Goal: Communication & Community: Answer question/provide support

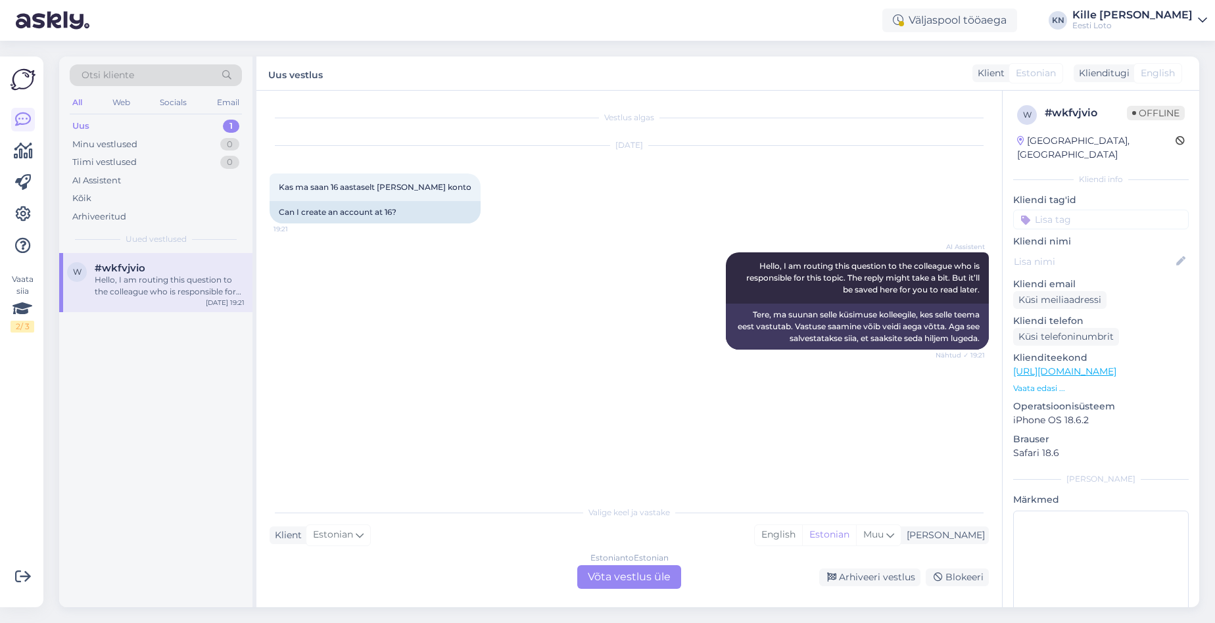
click at [442, 225] on div "Oct 6 2025 Kas ma saan 16 aastaselt teha endale konto 19:21 Can I create an acc…" at bounding box center [628, 184] width 719 height 106
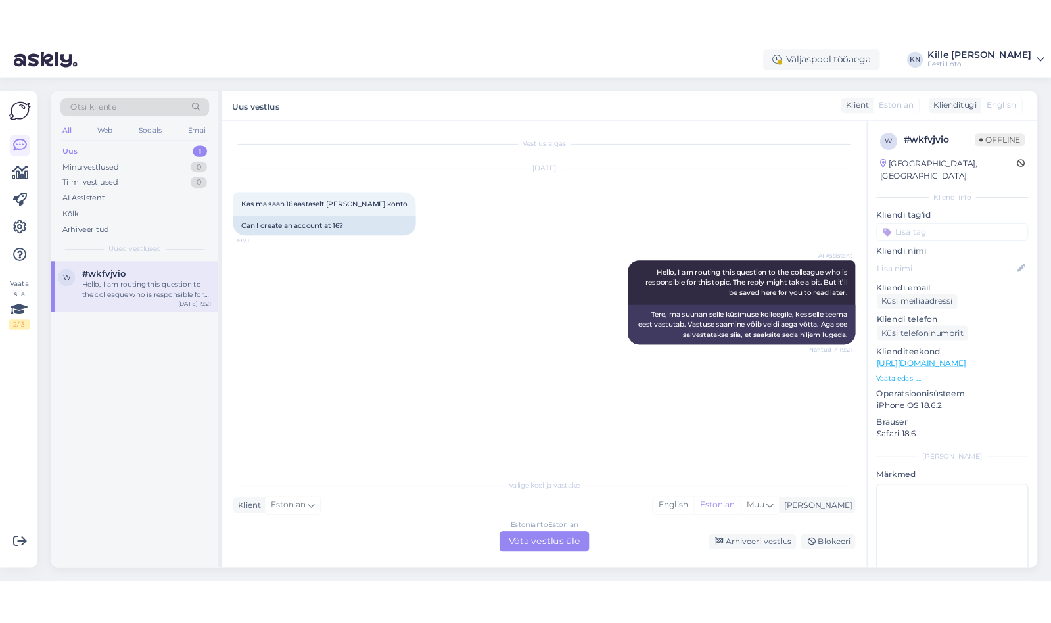
scroll to position [8, 0]
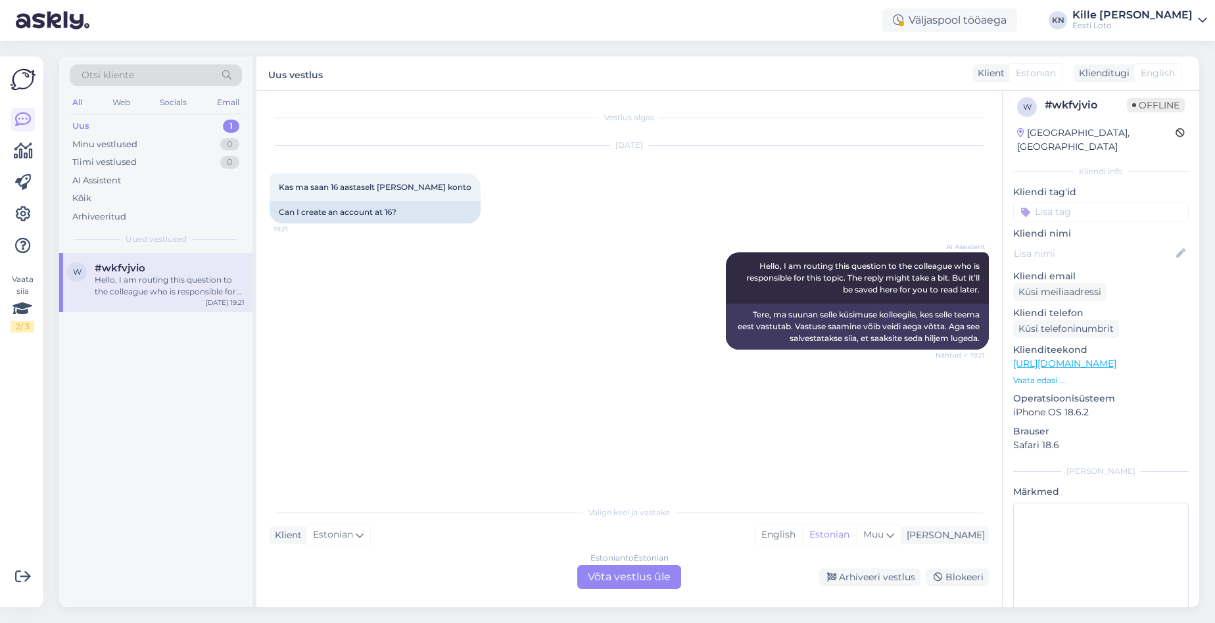
click at [601, 583] on div "Estonian to Estonian Võta vestlus üle" at bounding box center [629, 577] width 104 height 24
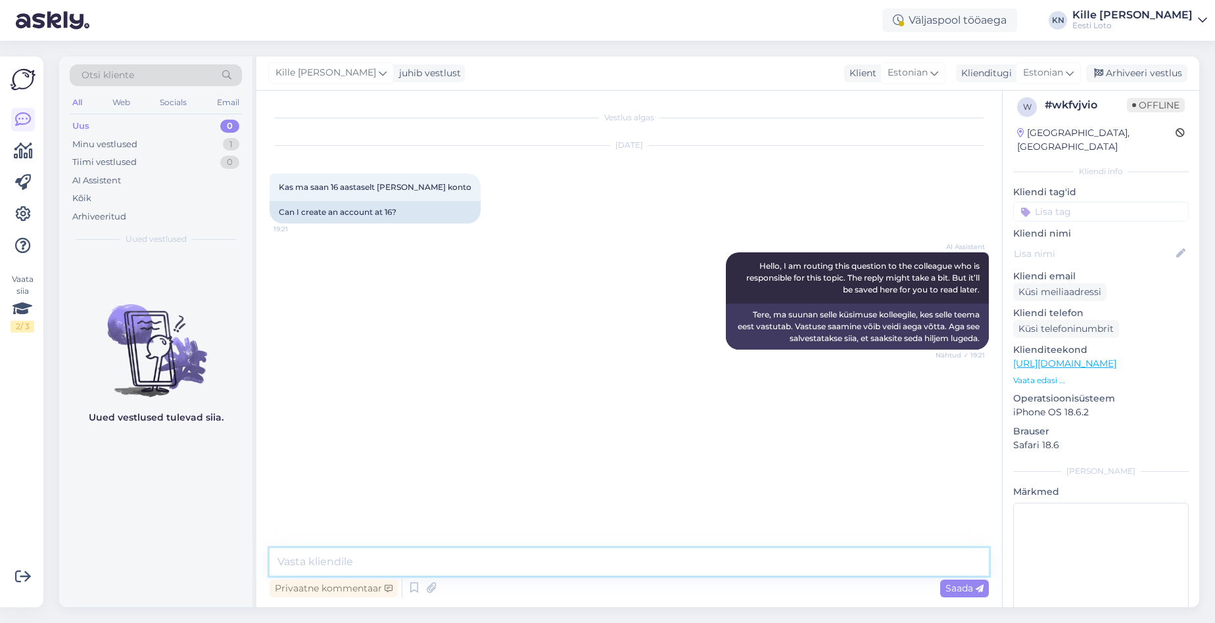
click at [570, 557] on textarea at bounding box center [628, 562] width 719 height 28
type textarea "Jah, 16 aastaselt saate endale registreerida mängukonto Eesti Loto lehel."
click at [948, 591] on span "Saada" at bounding box center [964, 588] width 38 height 12
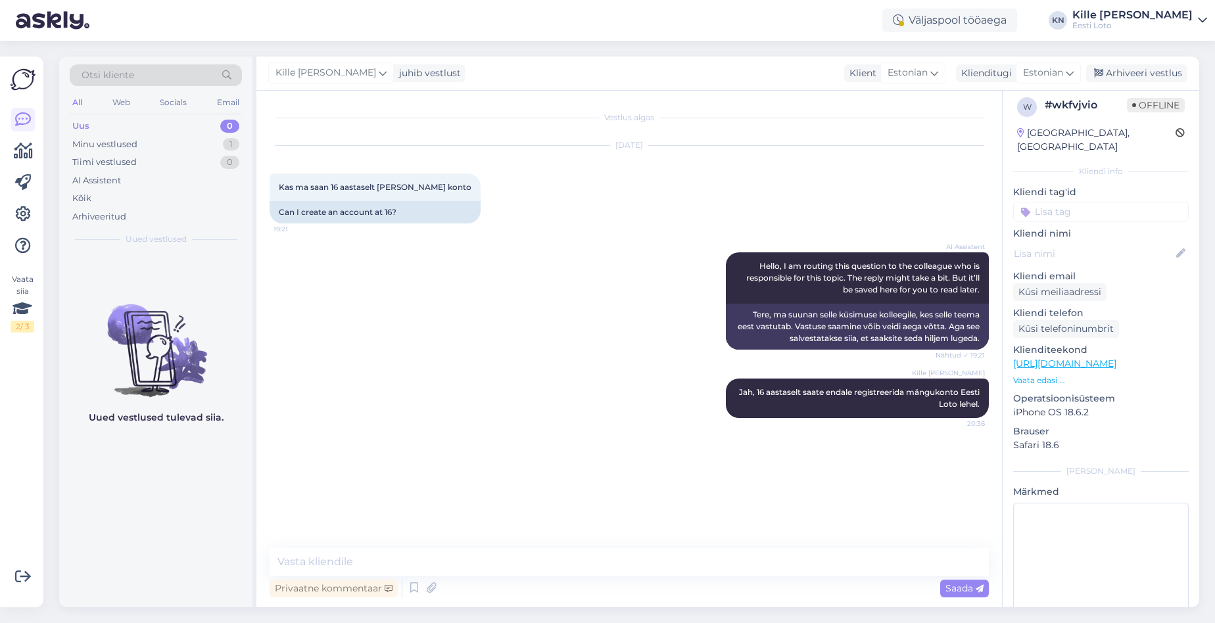
click at [1064, 202] on input at bounding box center [1100, 212] width 175 height 20
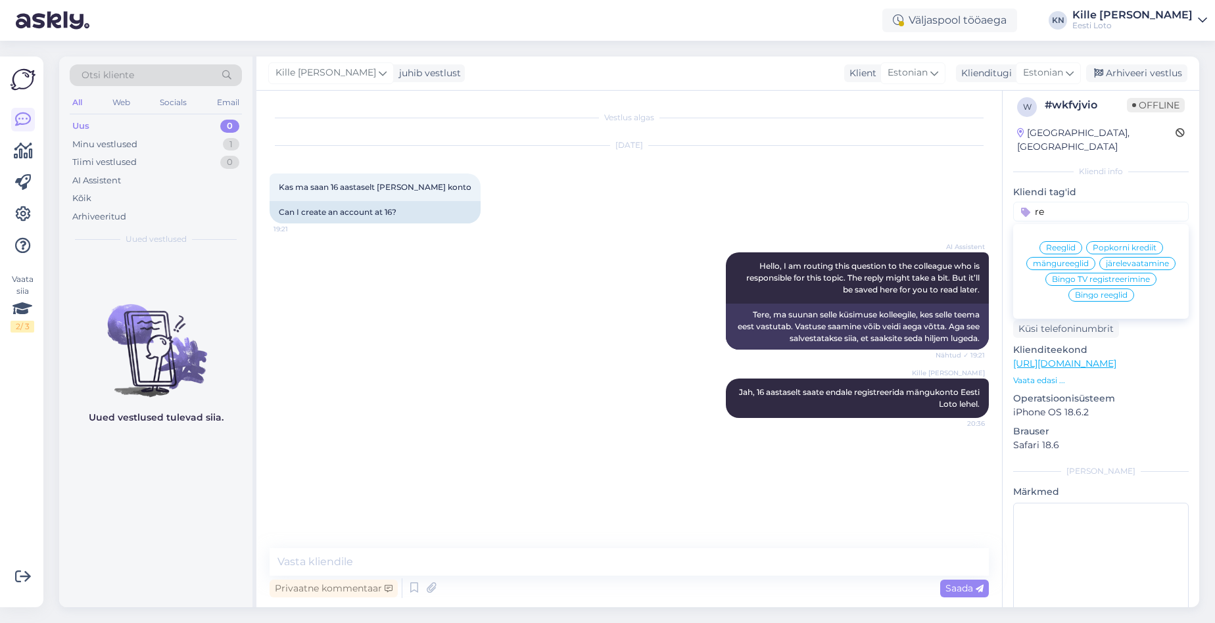
type input "r"
type input "mäng"
click at [1118, 260] on span "Mängukonto" at bounding box center [1131, 264] width 51 height 8
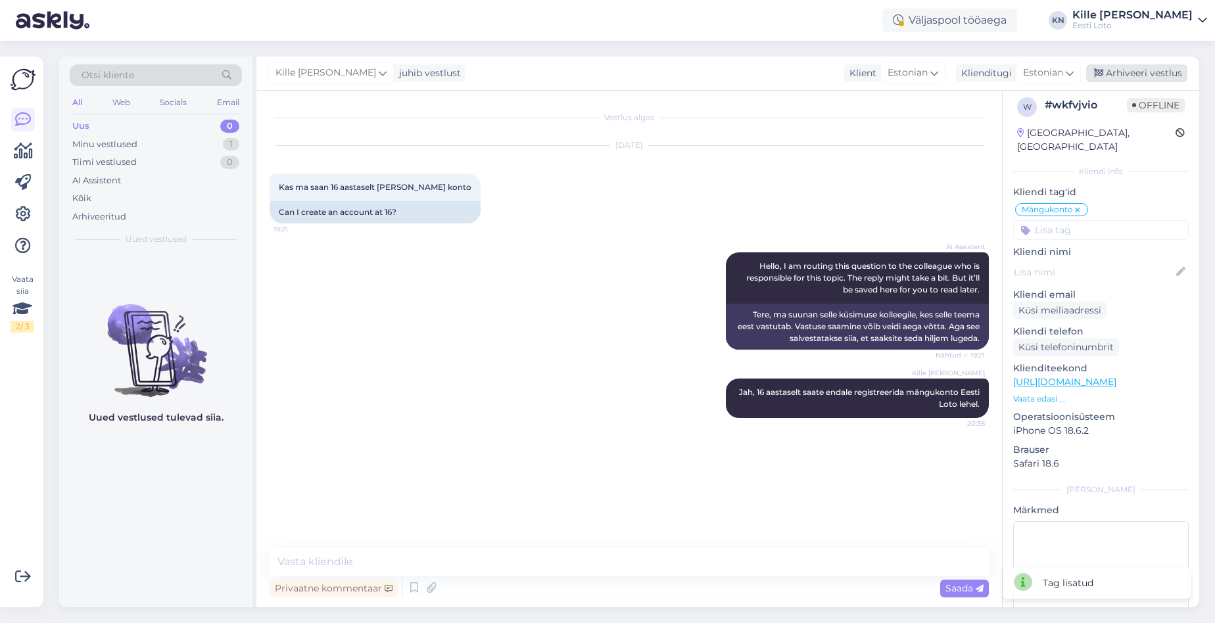
click at [1126, 75] on div "Arhiveeri vestlus" at bounding box center [1136, 73] width 101 height 18
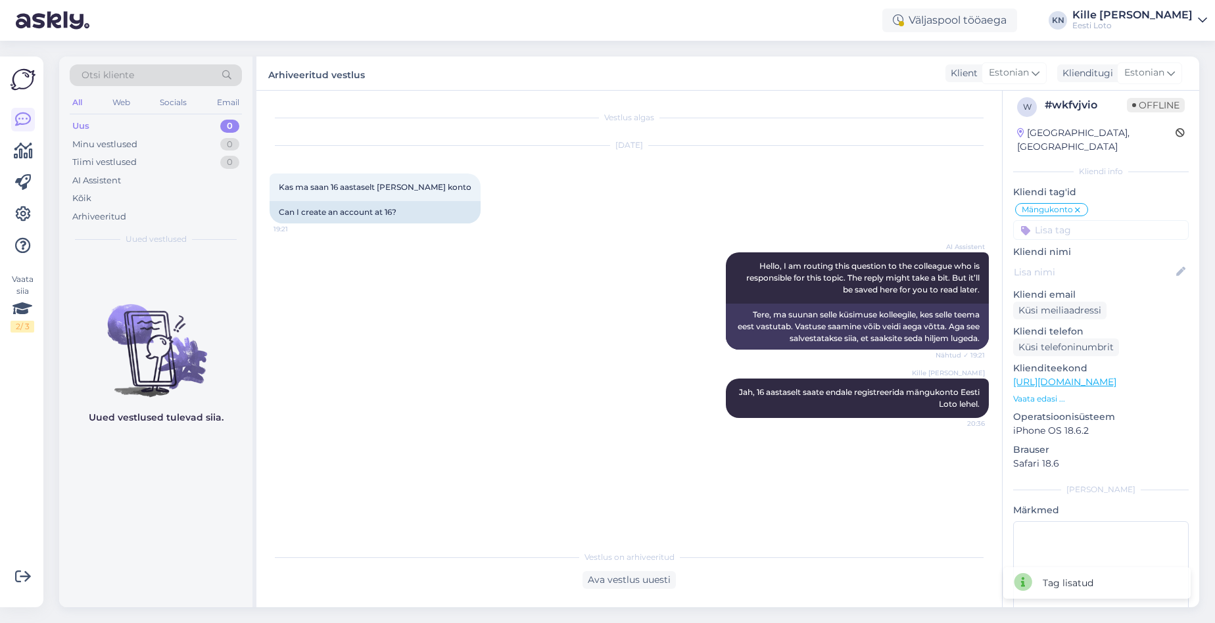
click at [102, 128] on div "Uus 0" at bounding box center [156, 126] width 172 height 18
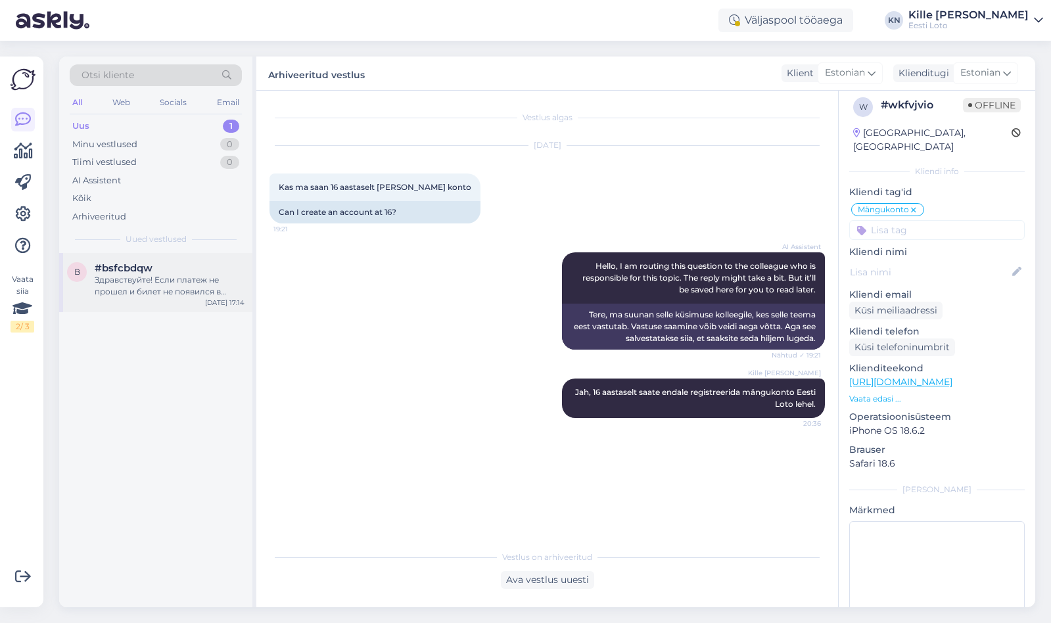
click at [183, 283] on div "Здравствуйте! Если платеж не прошел и билет не появился в вашем игровом аккаунт…" at bounding box center [170, 286] width 150 height 24
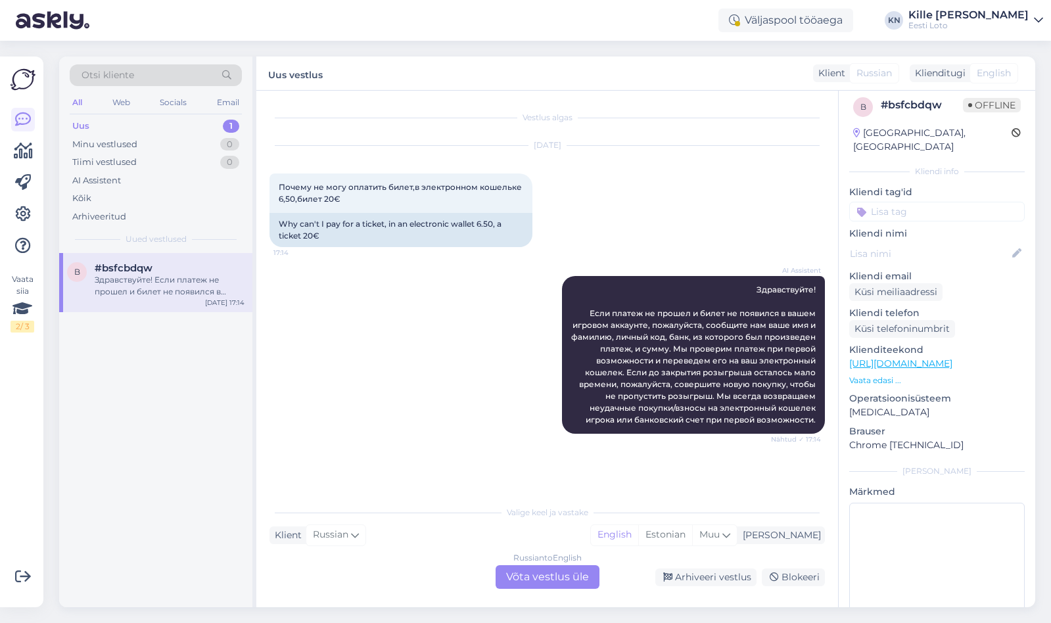
click at [157, 125] on div "Uus 1" at bounding box center [156, 126] width 172 height 18
click at [204, 286] on div "Здравствуйте! Если платеж не прошел и билет не появился в вашем игровом аккаунт…" at bounding box center [170, 286] width 150 height 24
click at [112, 125] on div "Uus 1" at bounding box center [156, 126] width 172 height 18
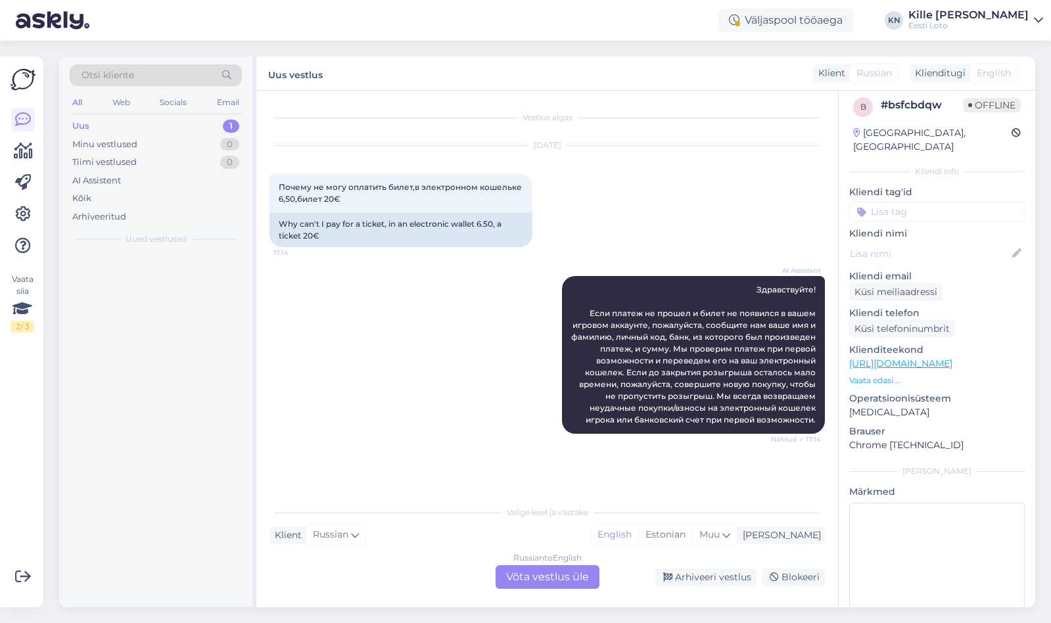
click at [112, 125] on div "Uus 1" at bounding box center [156, 126] width 172 height 18
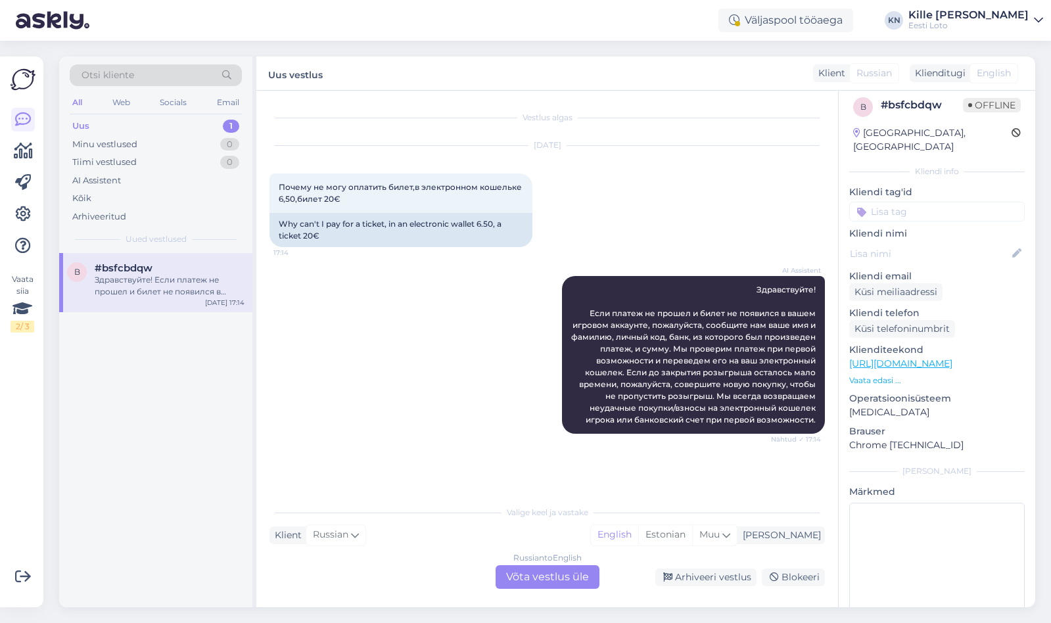
click at [112, 125] on div "Uus 1" at bounding box center [156, 126] width 172 height 18
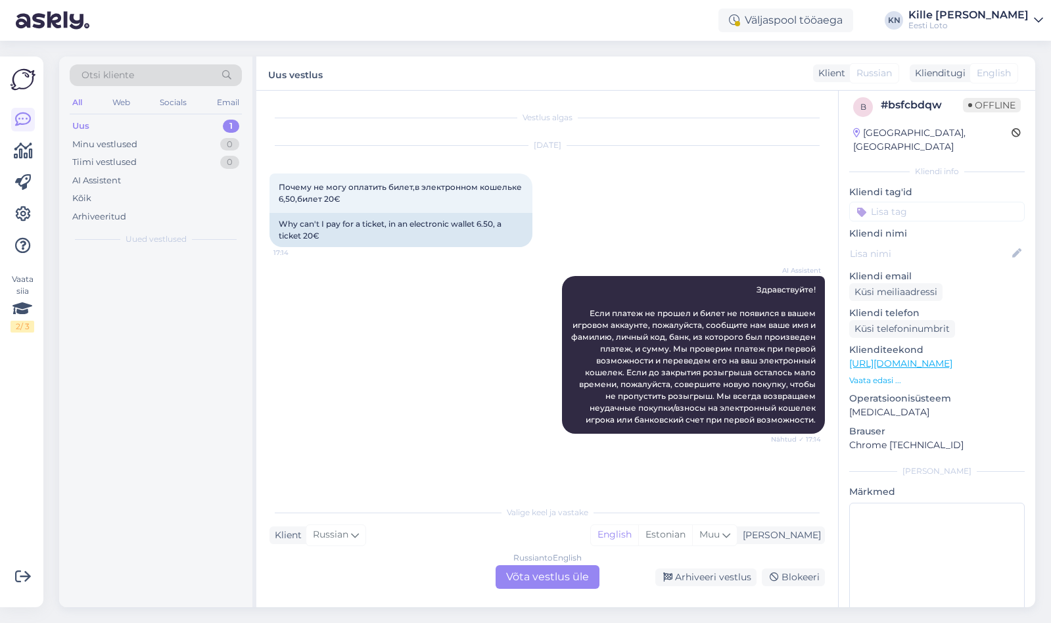
click at [112, 125] on div "Uus 1" at bounding box center [156, 126] width 172 height 18
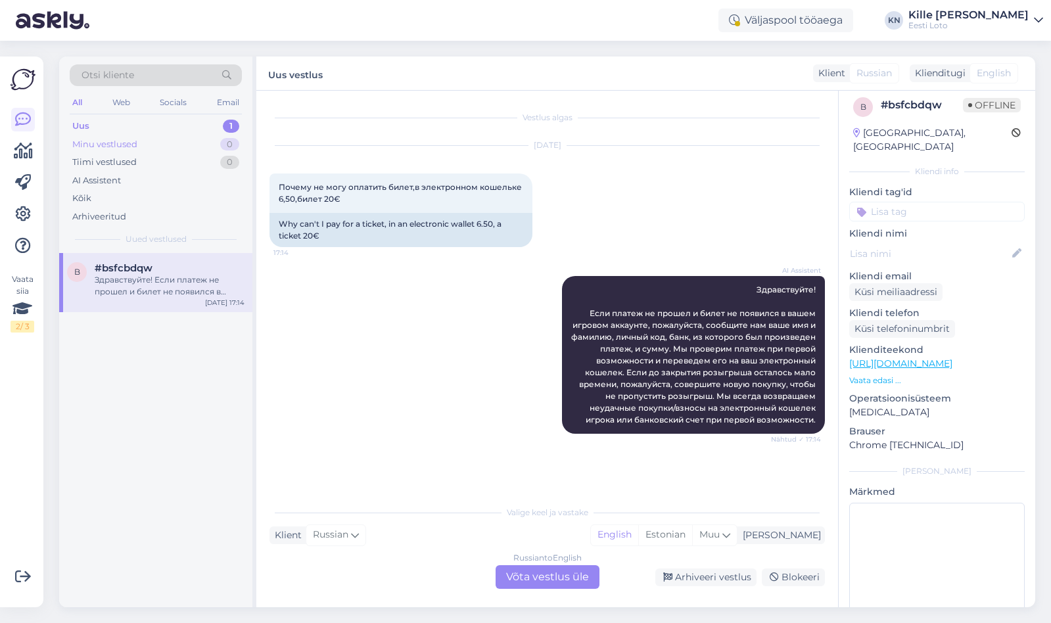
click at [106, 148] on div "Minu vestlused" at bounding box center [104, 144] width 65 height 13
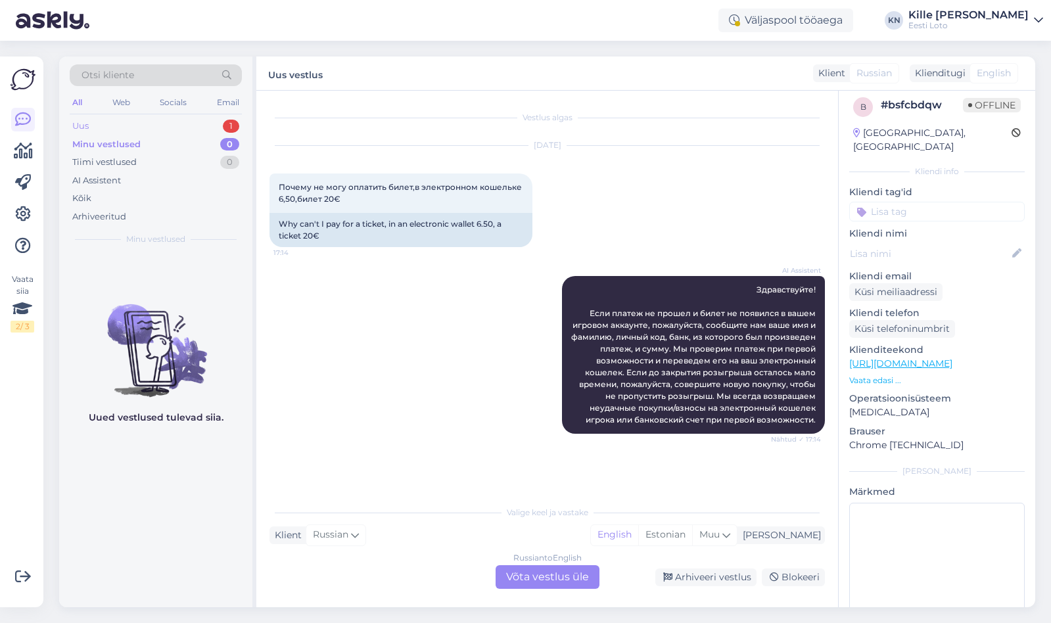
click at [112, 129] on div "Uus 1" at bounding box center [156, 126] width 172 height 18
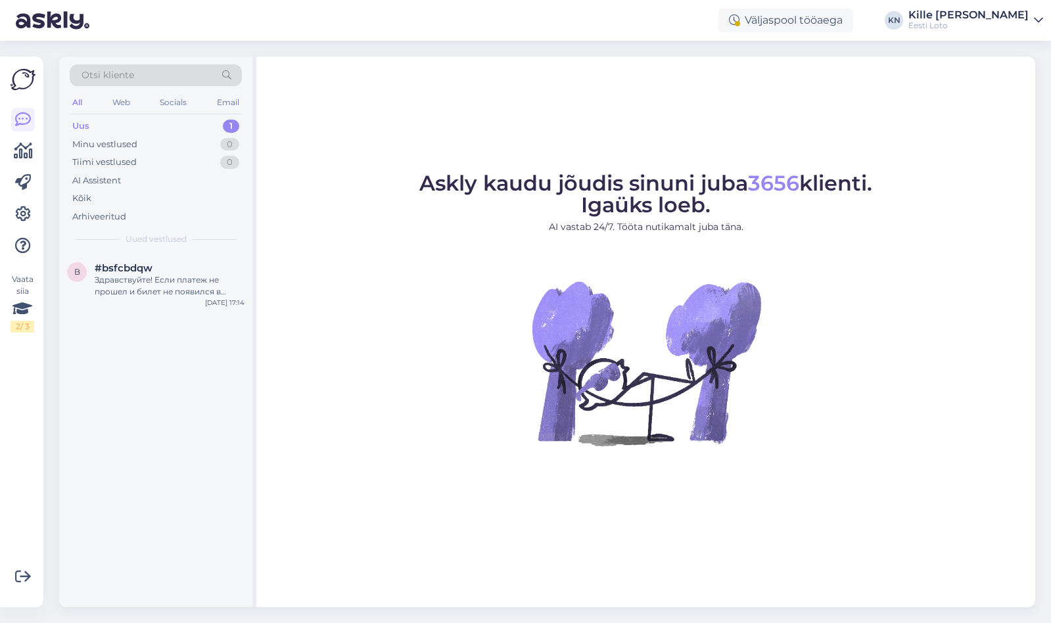
click at [110, 124] on div "Uus 1" at bounding box center [156, 126] width 172 height 18
click at [170, 306] on div "b #bsfcbdqw Здравствуйте! Если платеж не прошел и билет не появился в вашем игр…" at bounding box center [155, 282] width 193 height 59
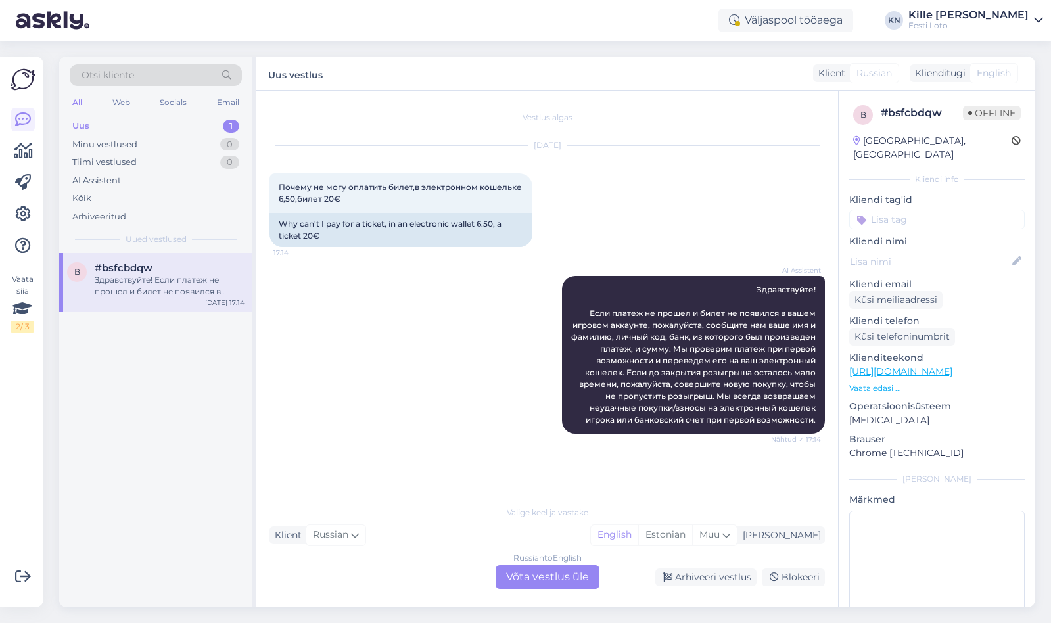
click at [388, 287] on div "AI Assistent Здравствуйте! Если платеж не прошел и билет не появился в вашем иг…" at bounding box center [546, 355] width 555 height 187
click at [599, 292] on div "AI Assistent Здравствуйте! Если платеж не прошел и билет не появился в вашем иг…" at bounding box center [693, 355] width 263 height 158
drag, startPoint x: 624, startPoint y: 365, endPoint x: 679, endPoint y: 510, distance: 154.8
click at [679, 487] on div "Vestlus algas Jul 28 2025 Почему не могу оплатить билет,в электронном кошельке …" at bounding box center [552, 295] width 567 height 383
click at [531, 356] on div "AI Assistent Здравствуйте! Если платеж не прошел и билет не появился в вашем иг…" at bounding box center [546, 355] width 555 height 187
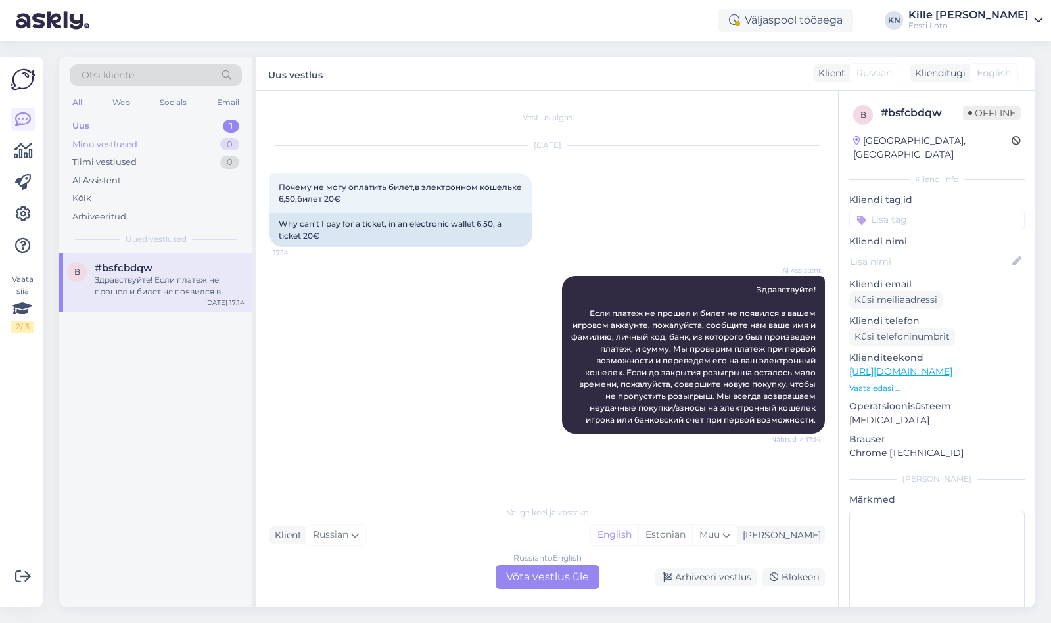
click at [139, 148] on div "Minu vestlused 0" at bounding box center [156, 144] width 172 height 18
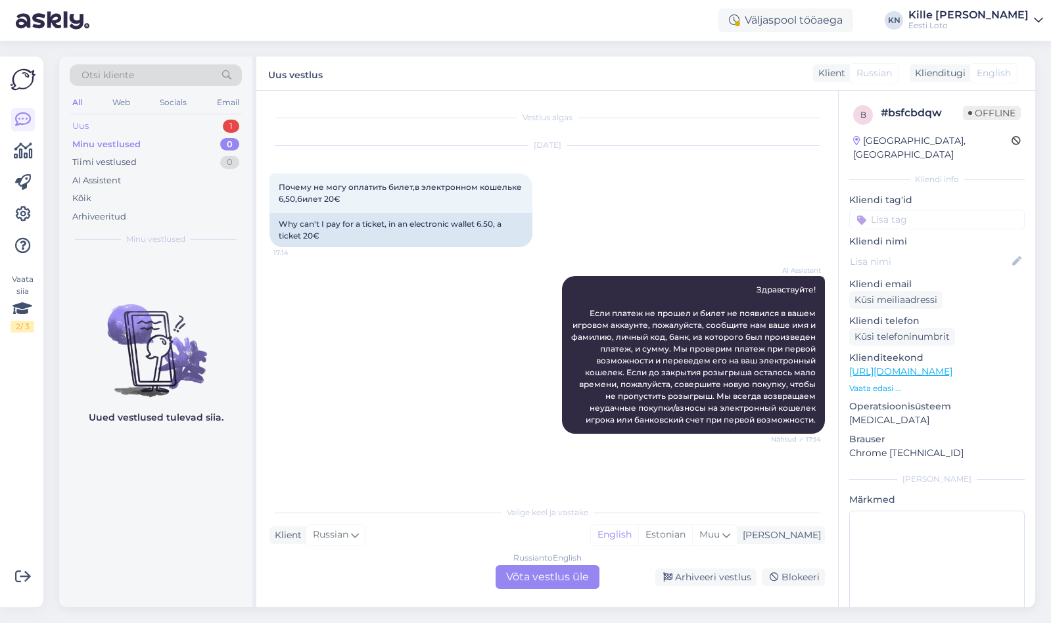
click at [120, 129] on div "Uus 1" at bounding box center [156, 126] width 172 height 18
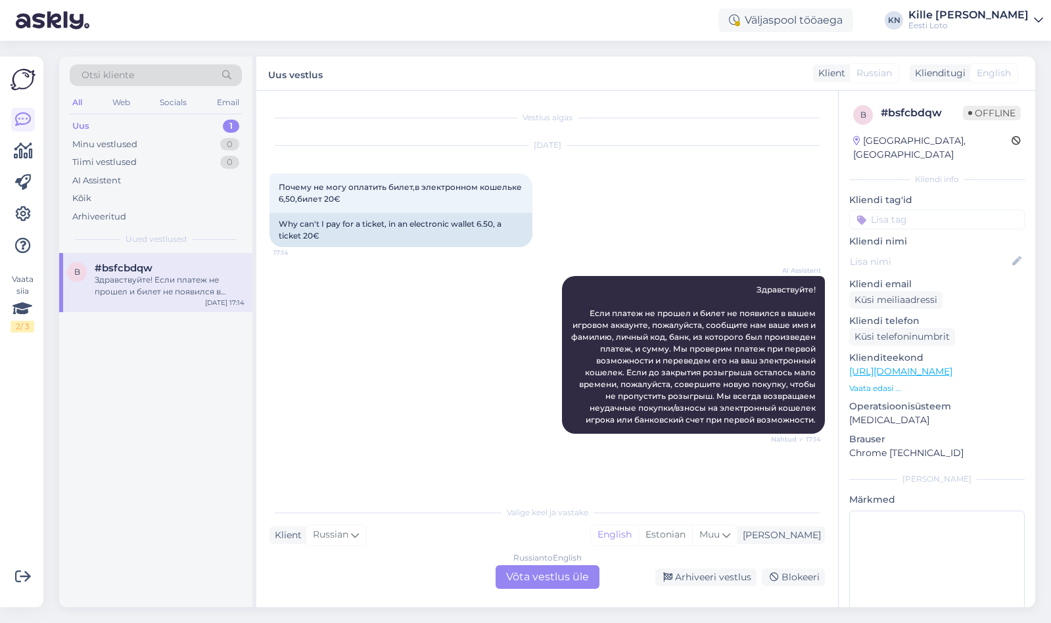
click at [128, 306] on div "b #bsfcbdqw Здравствуйте! Если платеж не прошел и билет не появился в вашем игр…" at bounding box center [155, 282] width 193 height 59
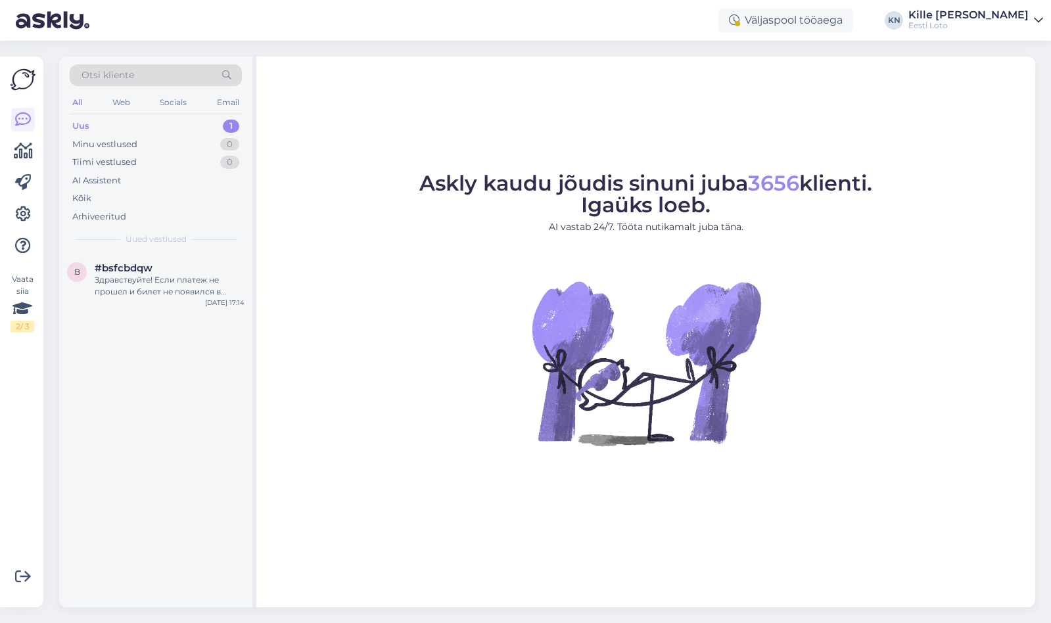
click at [87, 128] on div "Uus" at bounding box center [80, 126] width 17 height 13
click at [114, 269] on span "#bsfcbdqw" at bounding box center [124, 268] width 58 height 12
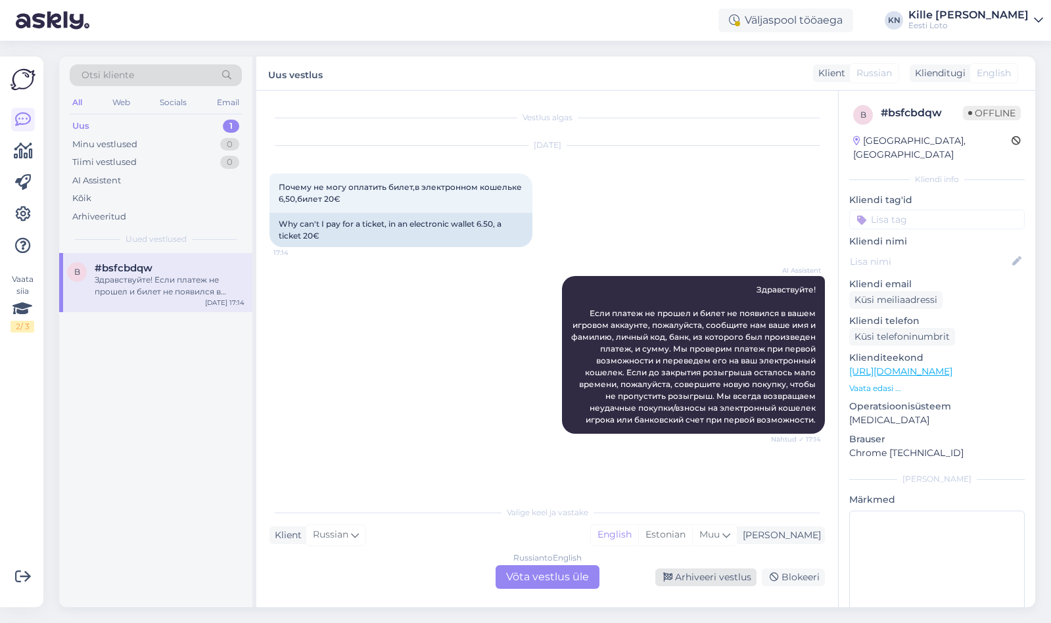
click at [733, 576] on div "Arhiveeri vestlus" at bounding box center [705, 578] width 101 height 18
